Goal: Task Accomplishment & Management: Use online tool/utility

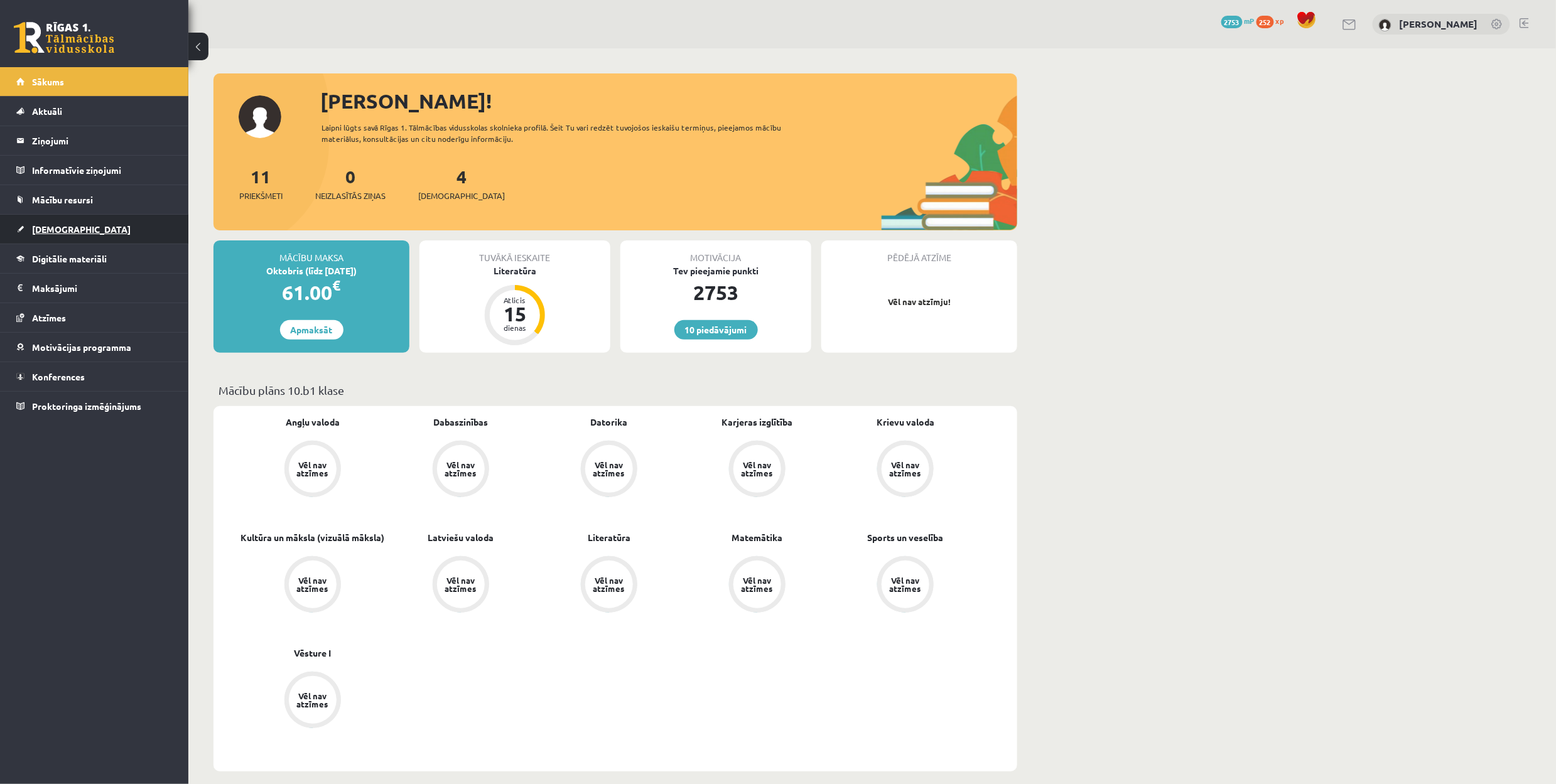
click at [58, 220] on link "[DEMOGRAPHIC_DATA]" at bounding box center [94, 229] width 156 height 29
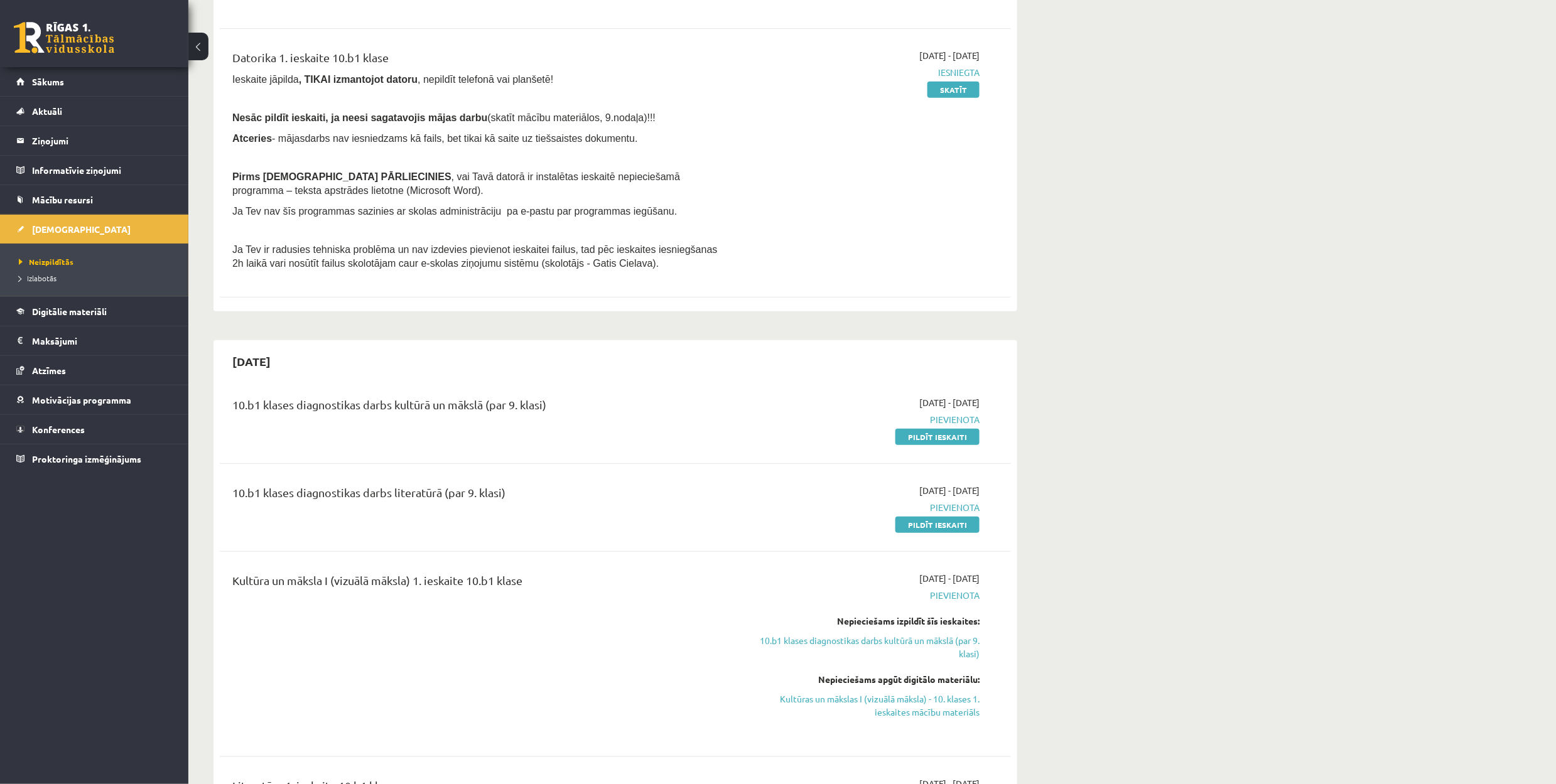
scroll to position [251, 0]
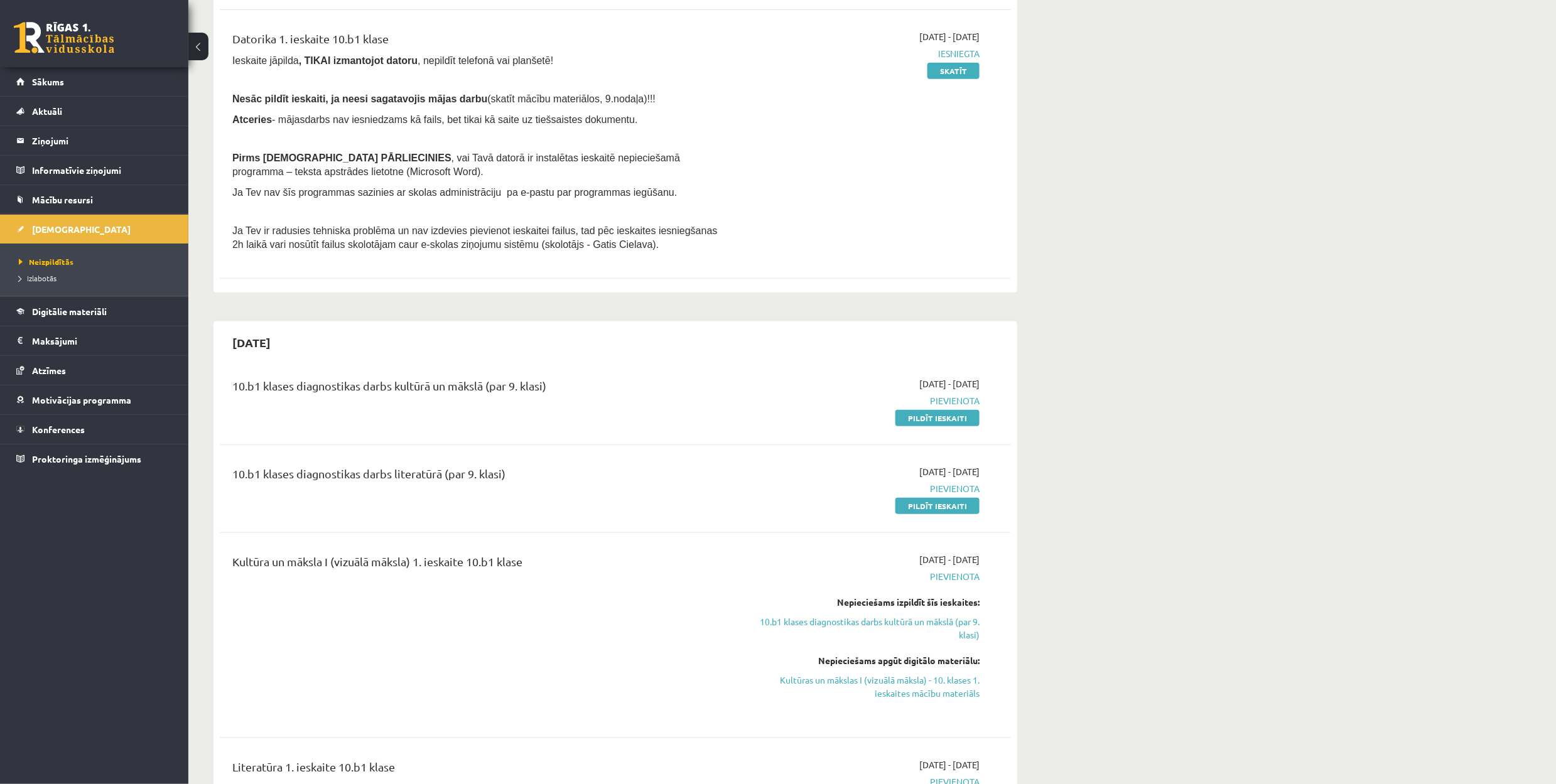
click at [51, 40] on link at bounding box center [64, 37] width 101 height 31
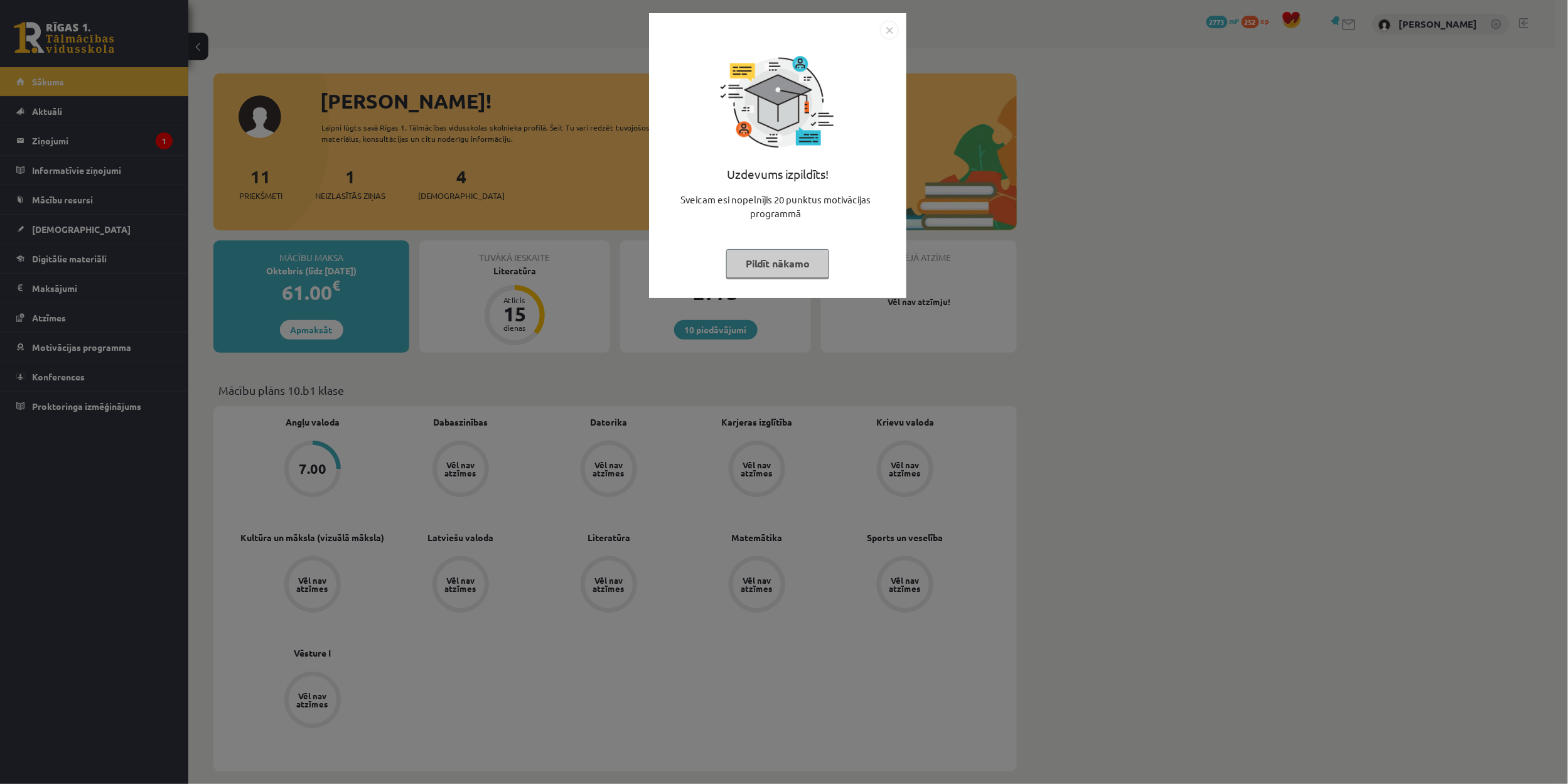
click at [786, 256] on button "Pildīt nākamo" at bounding box center [778, 264] width 103 height 29
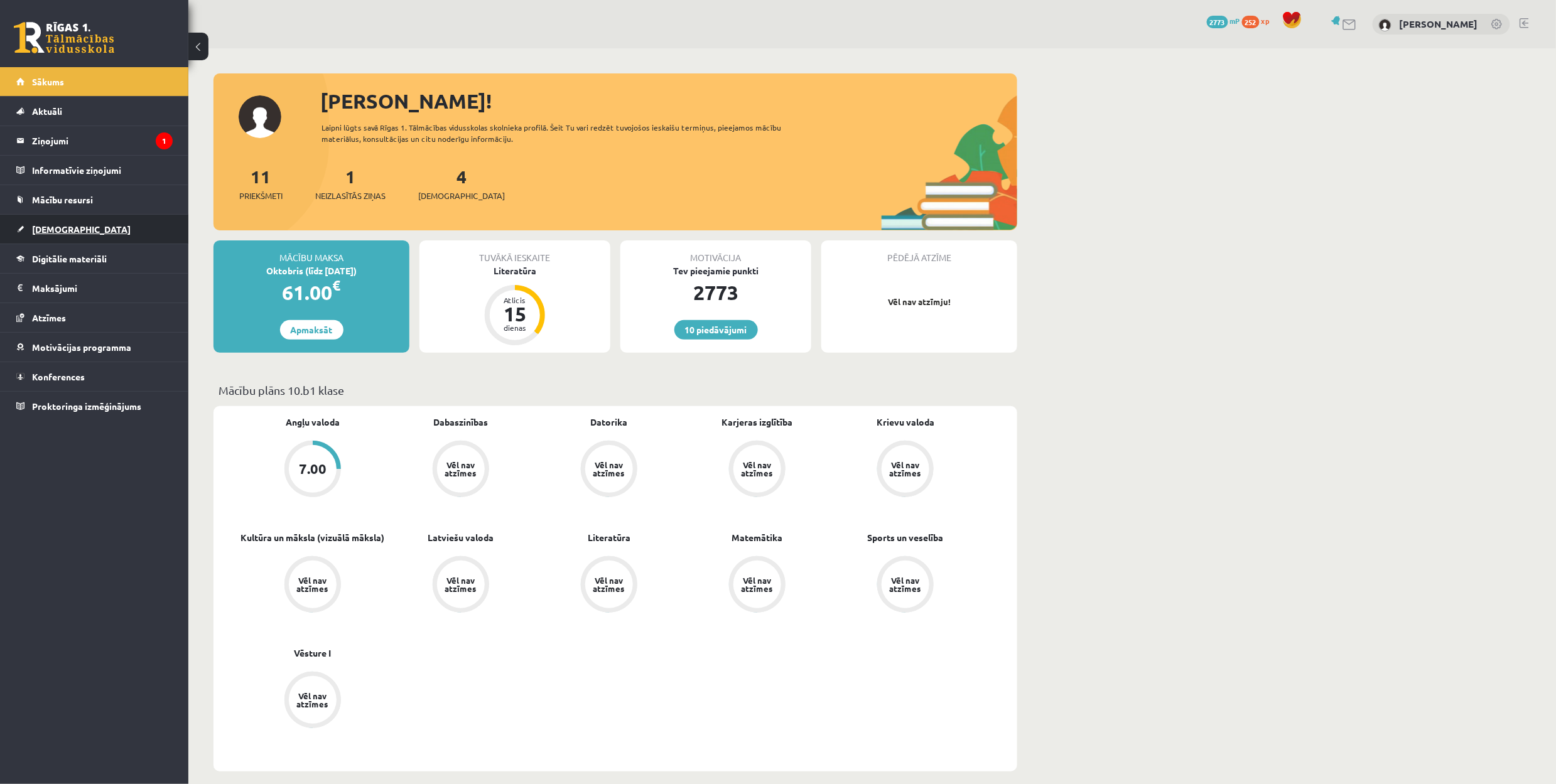
click at [101, 232] on link "[DEMOGRAPHIC_DATA]" at bounding box center [94, 229] width 156 height 29
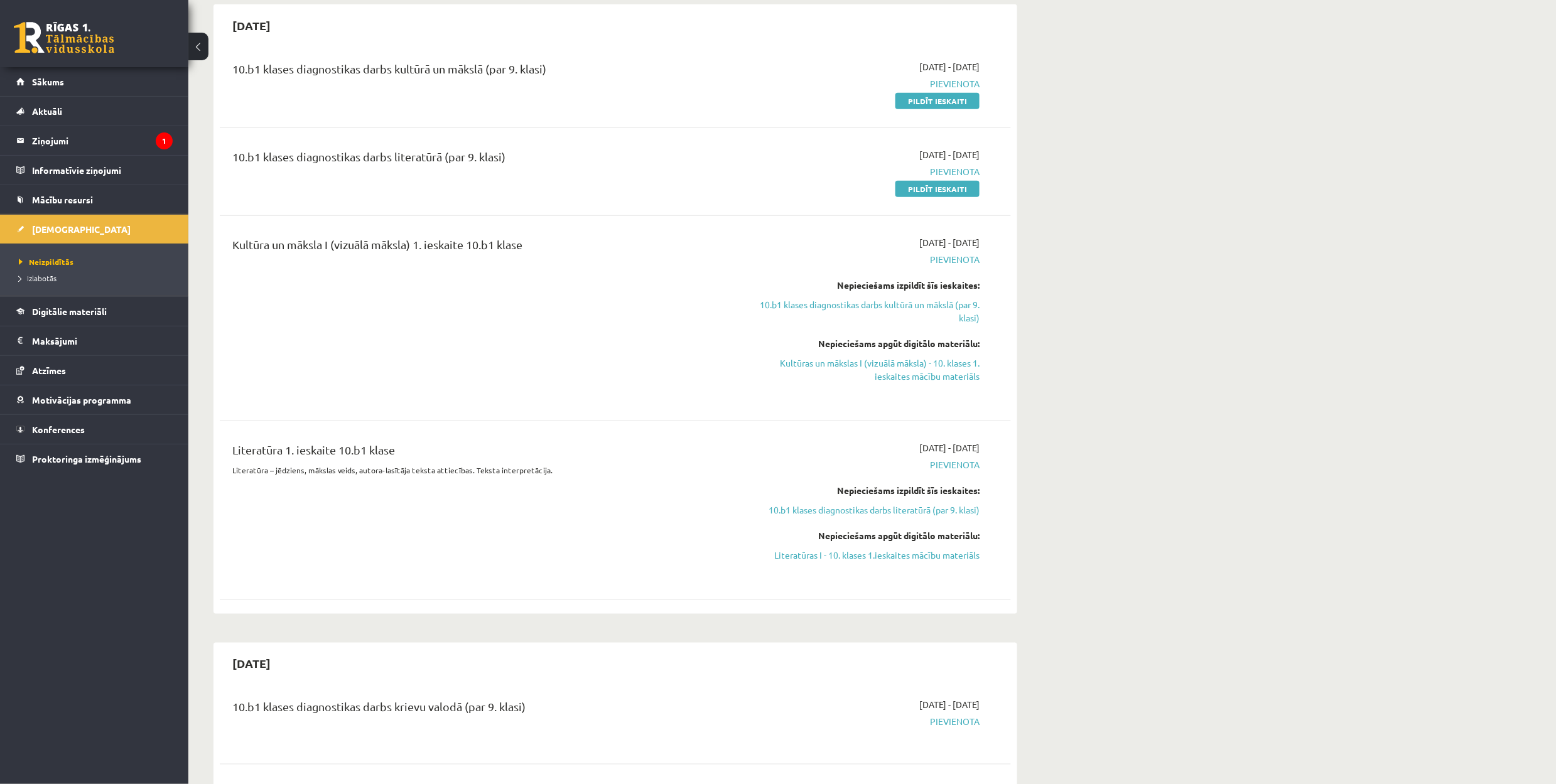
scroll to position [502, 0]
